Goal: Navigation & Orientation: Find specific page/section

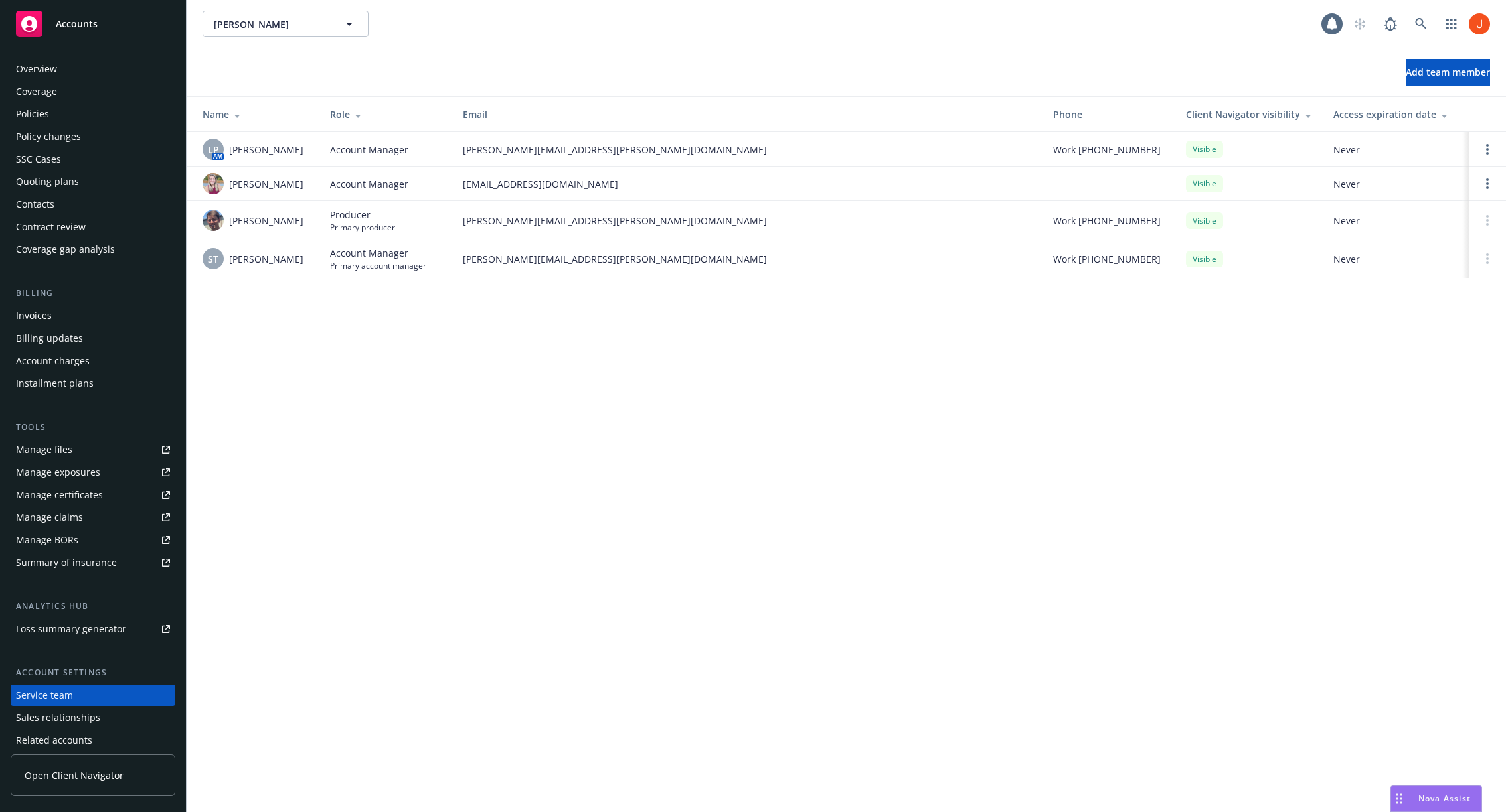
scroll to position [51, 0]
